Goal: Find specific page/section: Find specific page/section

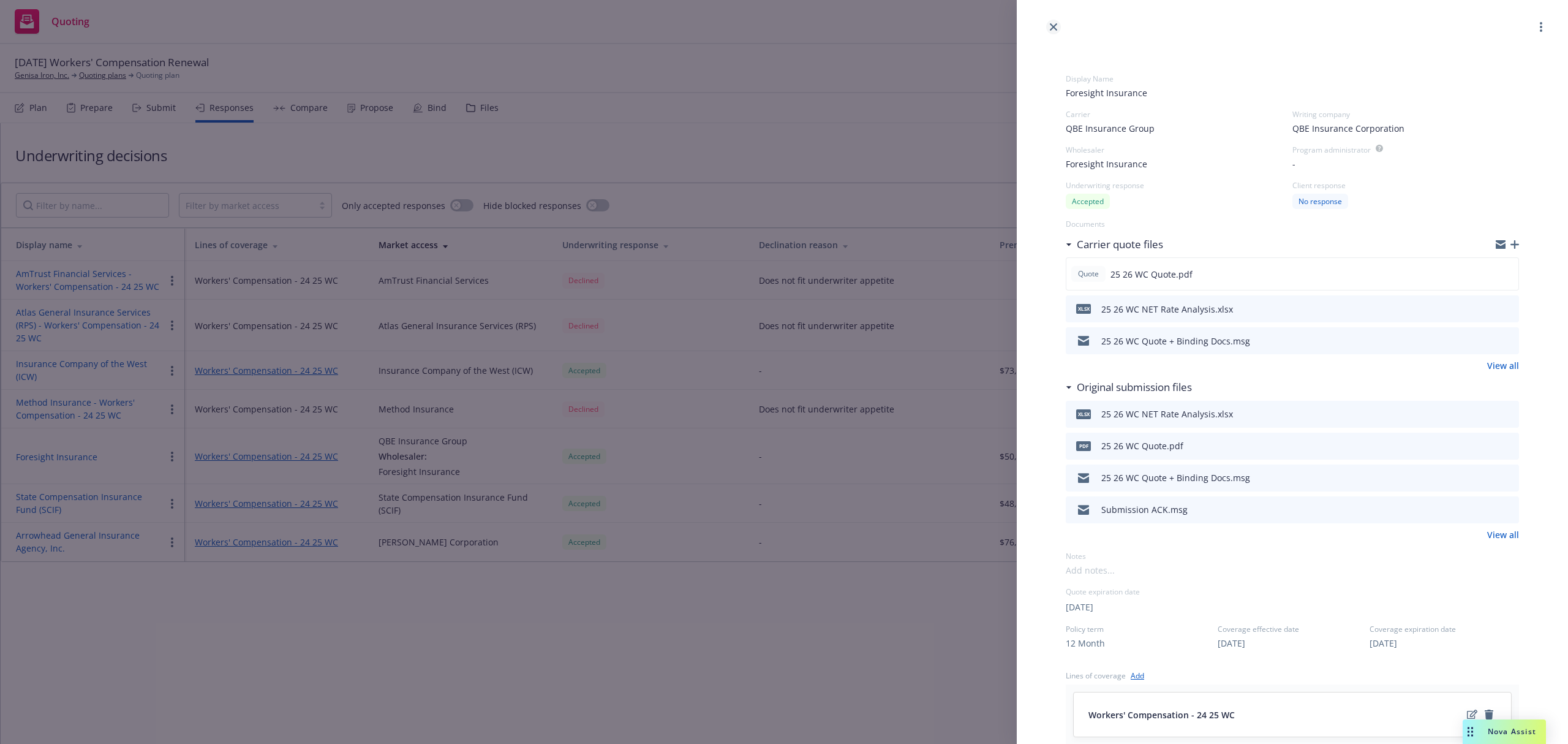
click at [1054, 26] on icon "close" at bounding box center [1054, 27] width 8 height 8
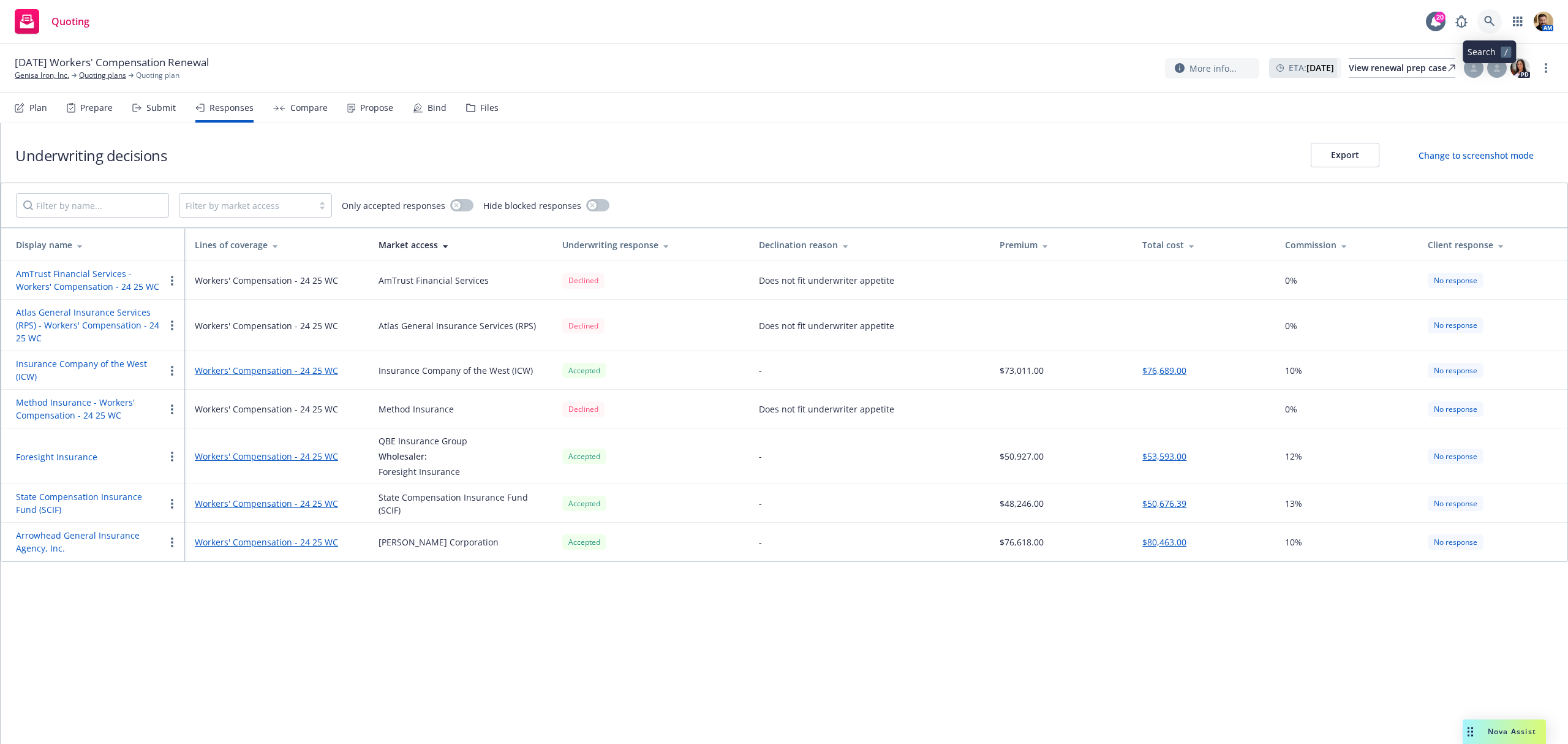
click at [1487, 18] on icon at bounding box center [1489, 21] width 11 height 11
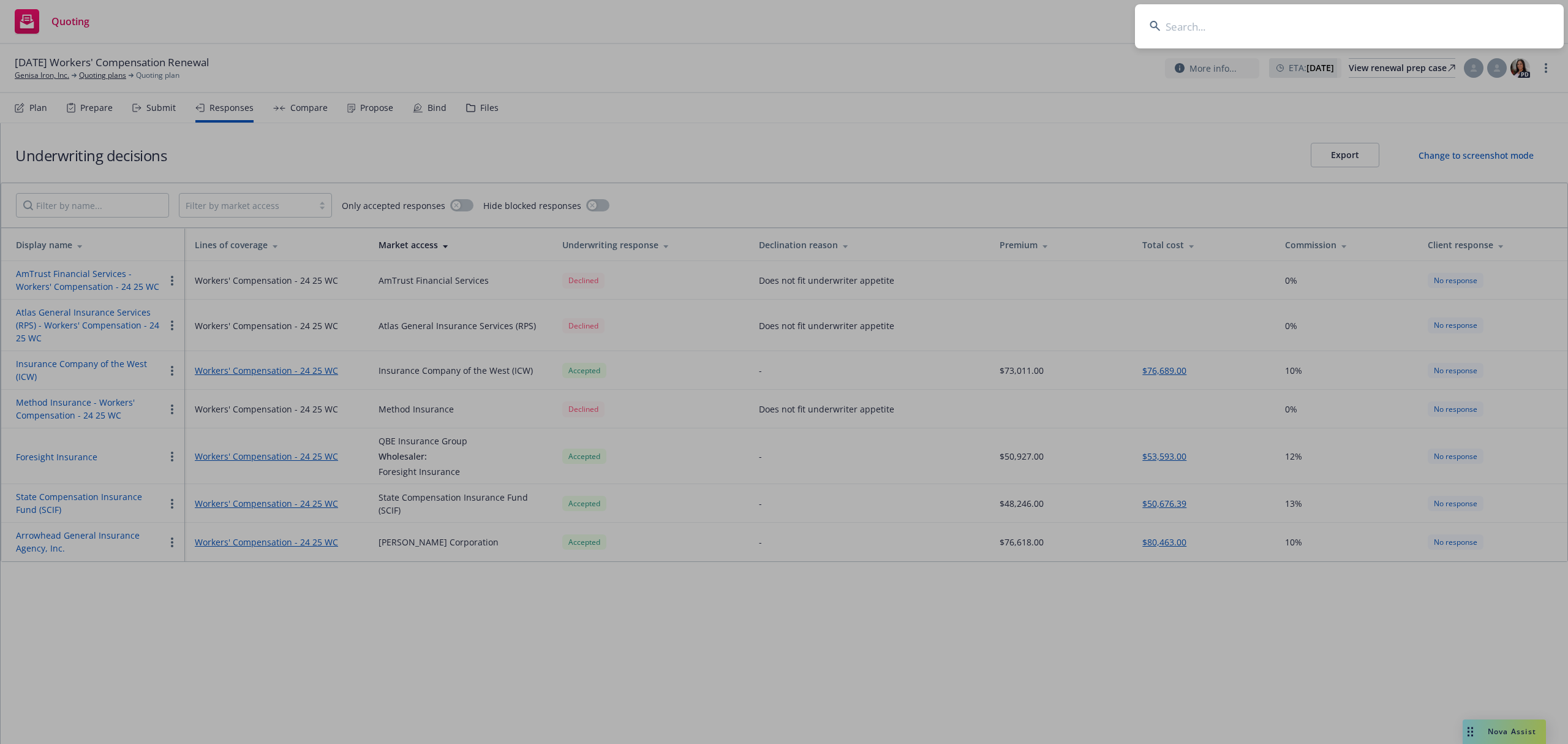
click at [1436, 32] on input at bounding box center [1349, 27] width 429 height 44
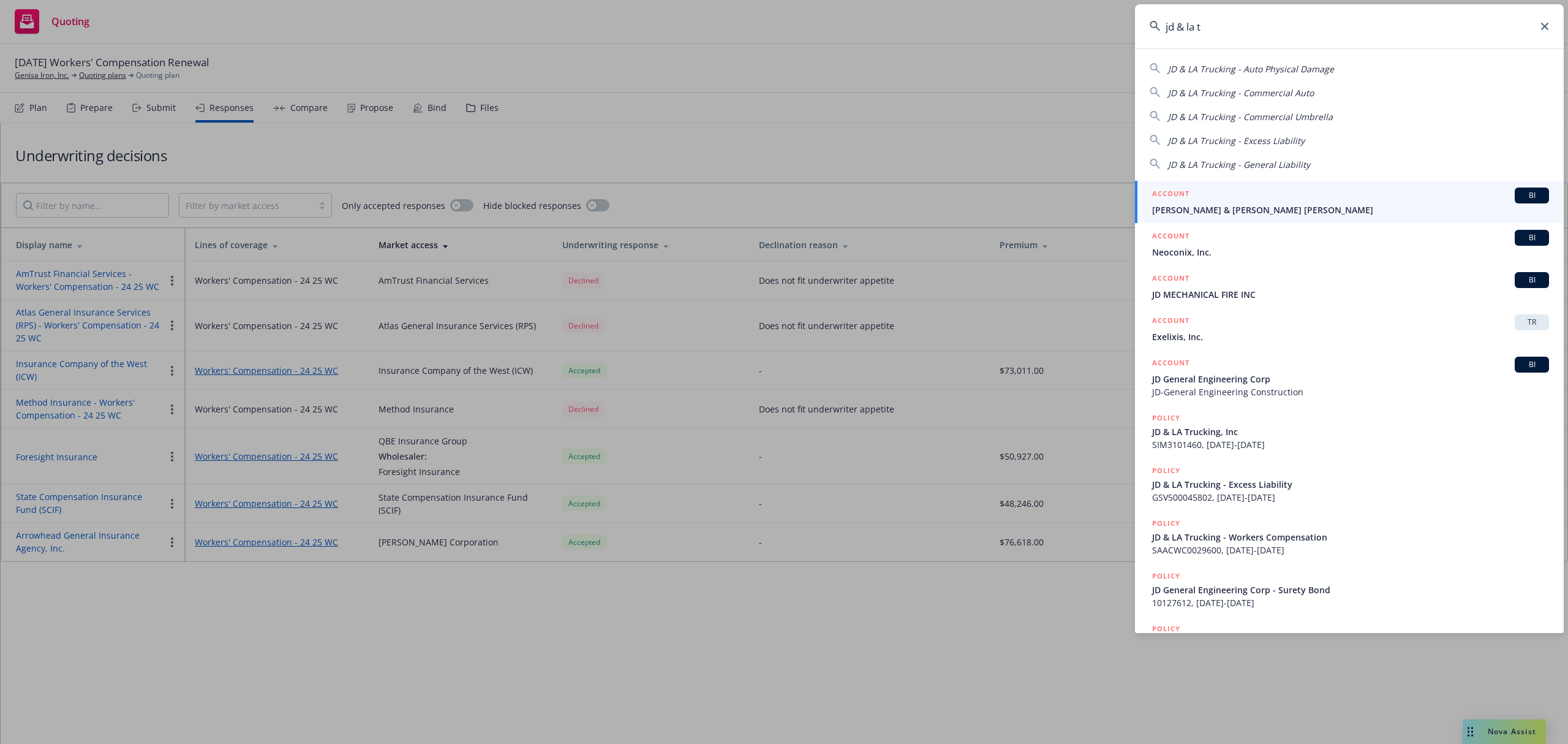
type input "jd & la tr"
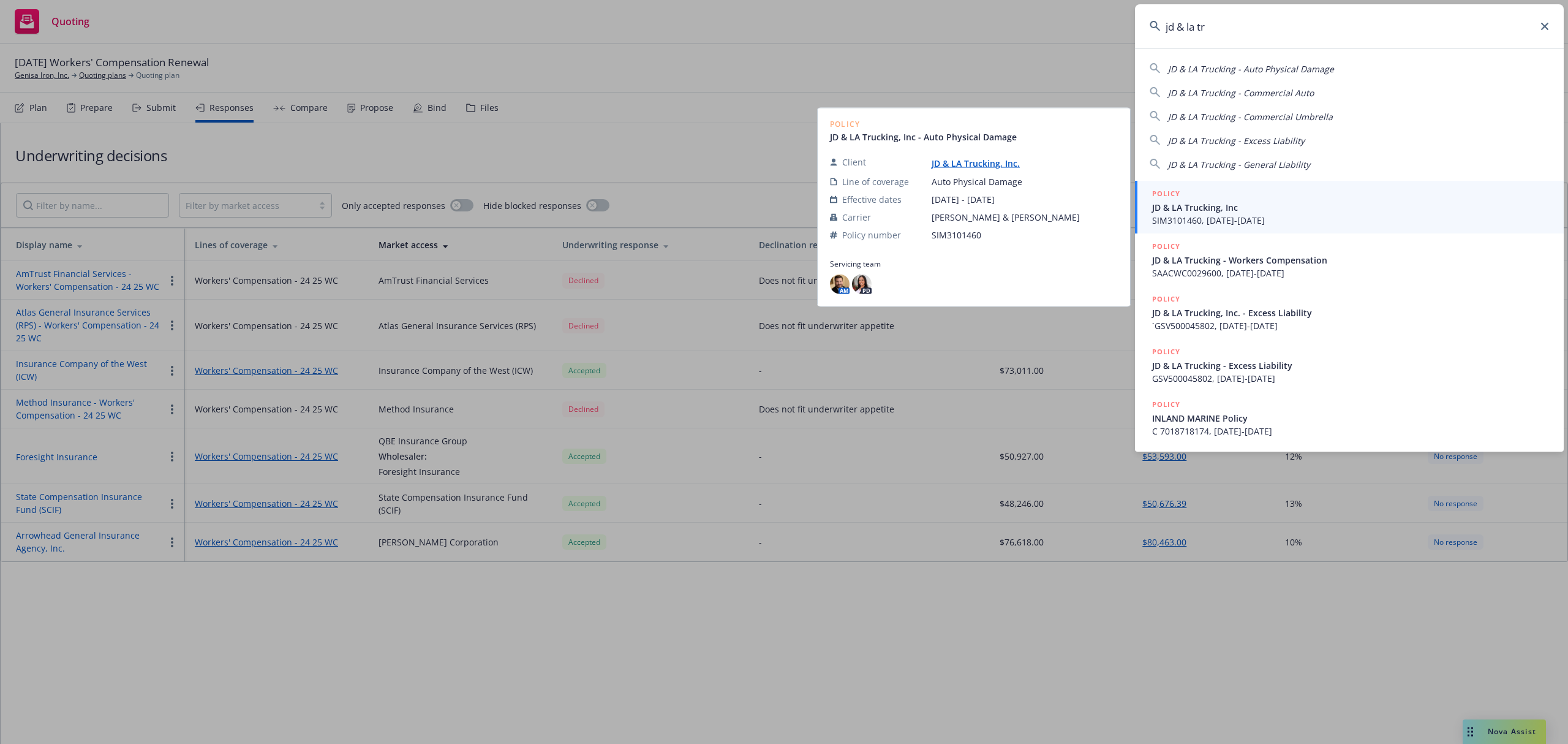
click at [1188, 203] on span "JD & LA Trucking, Inc" at bounding box center [1350, 207] width 397 height 13
